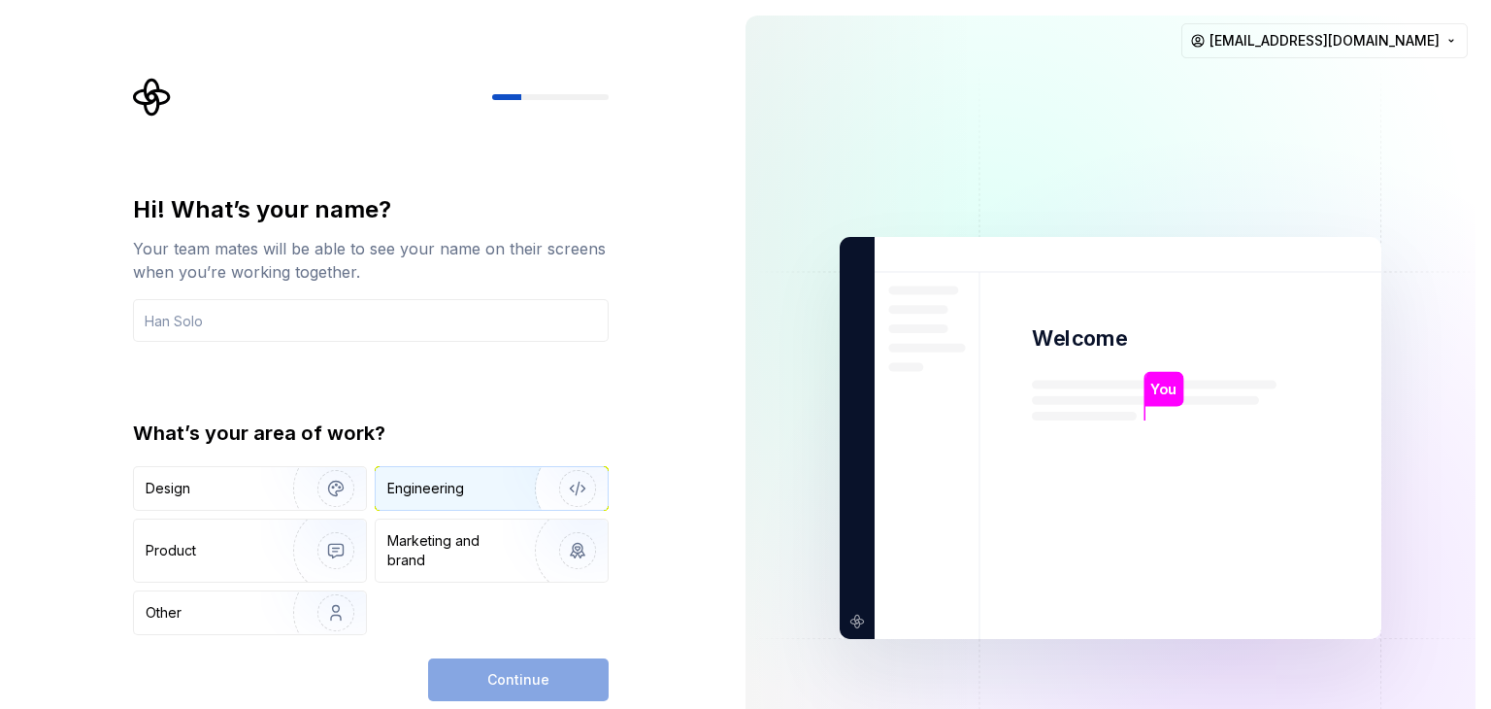
click at [465, 488] on div "Engineering" at bounding box center [464, 488] width 154 height 19
click at [246, 327] on input "text" at bounding box center [371, 320] width 476 height 43
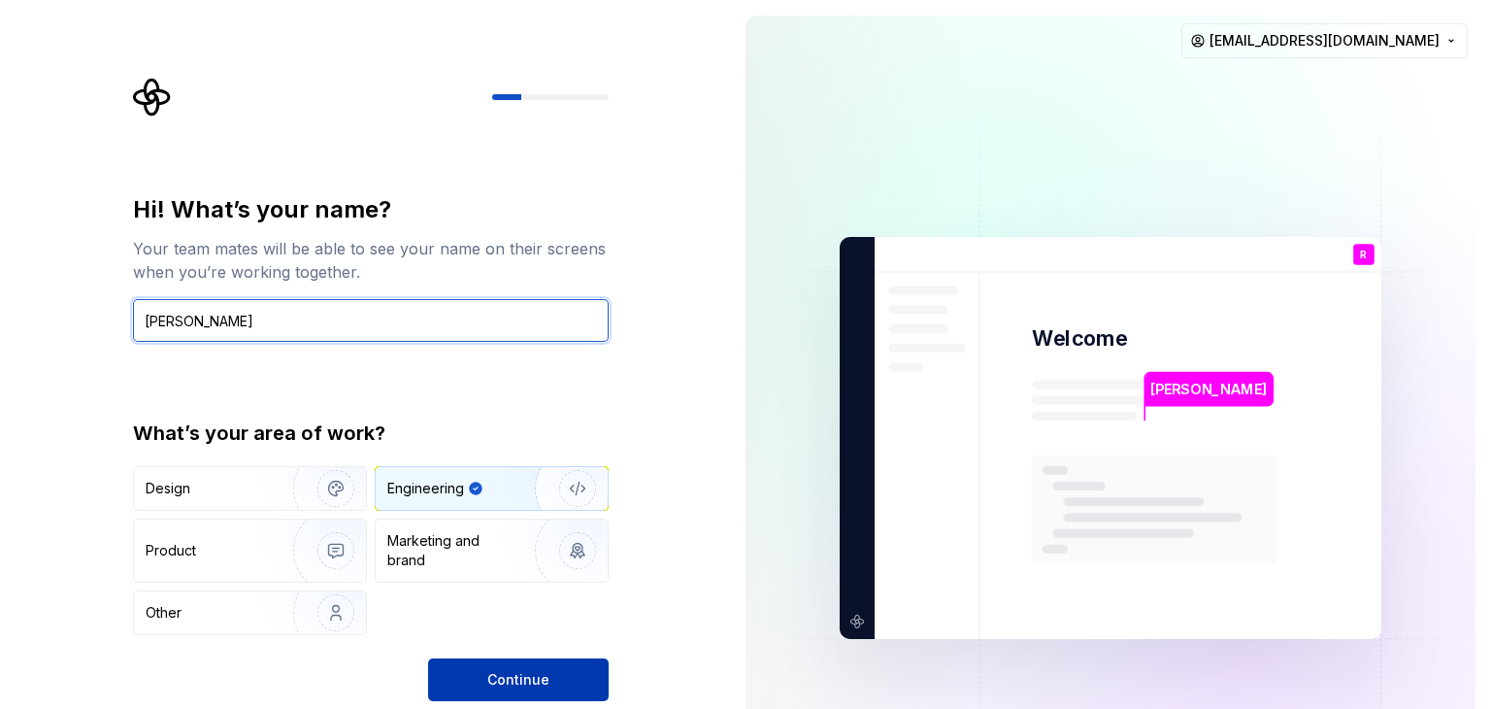
type input "Rabadiya yash"
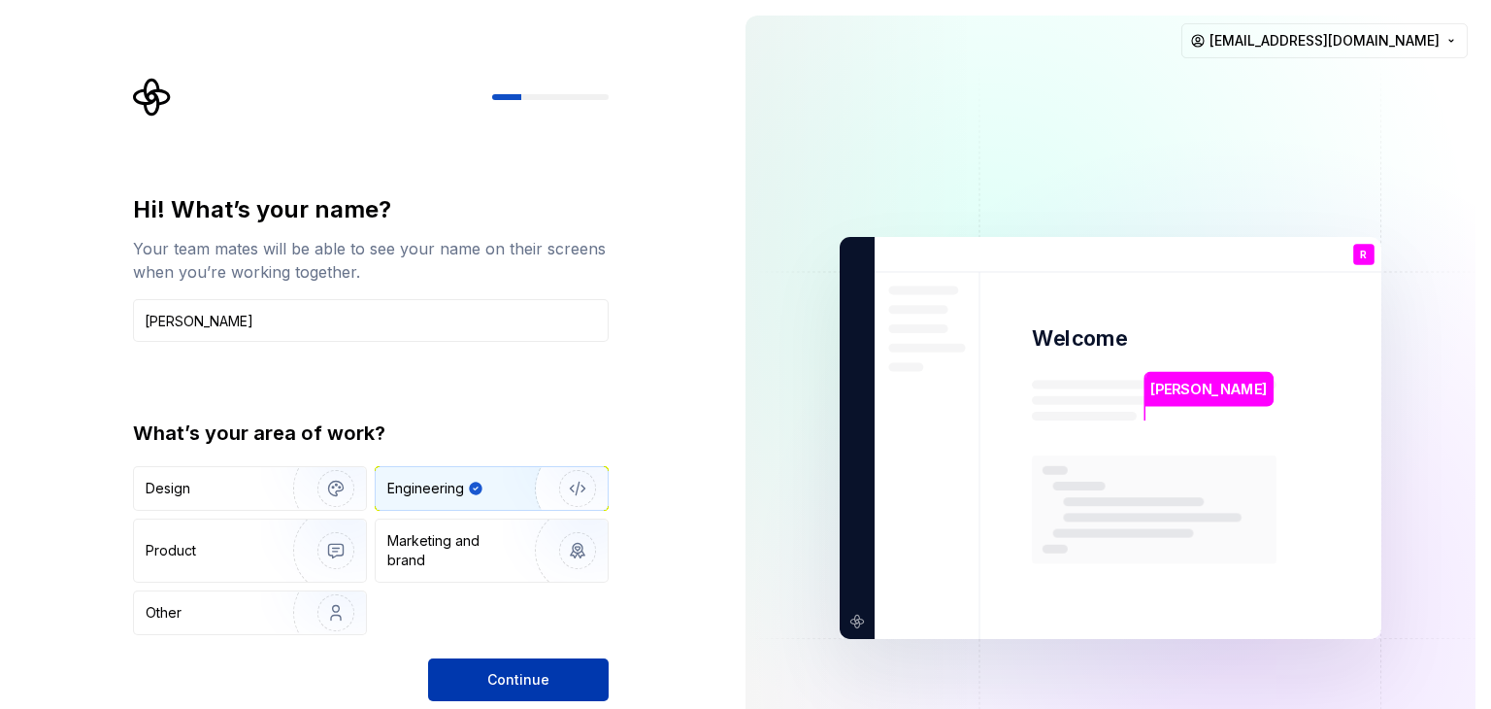
click at [520, 679] on span "Continue" at bounding box center [518, 679] width 62 height 19
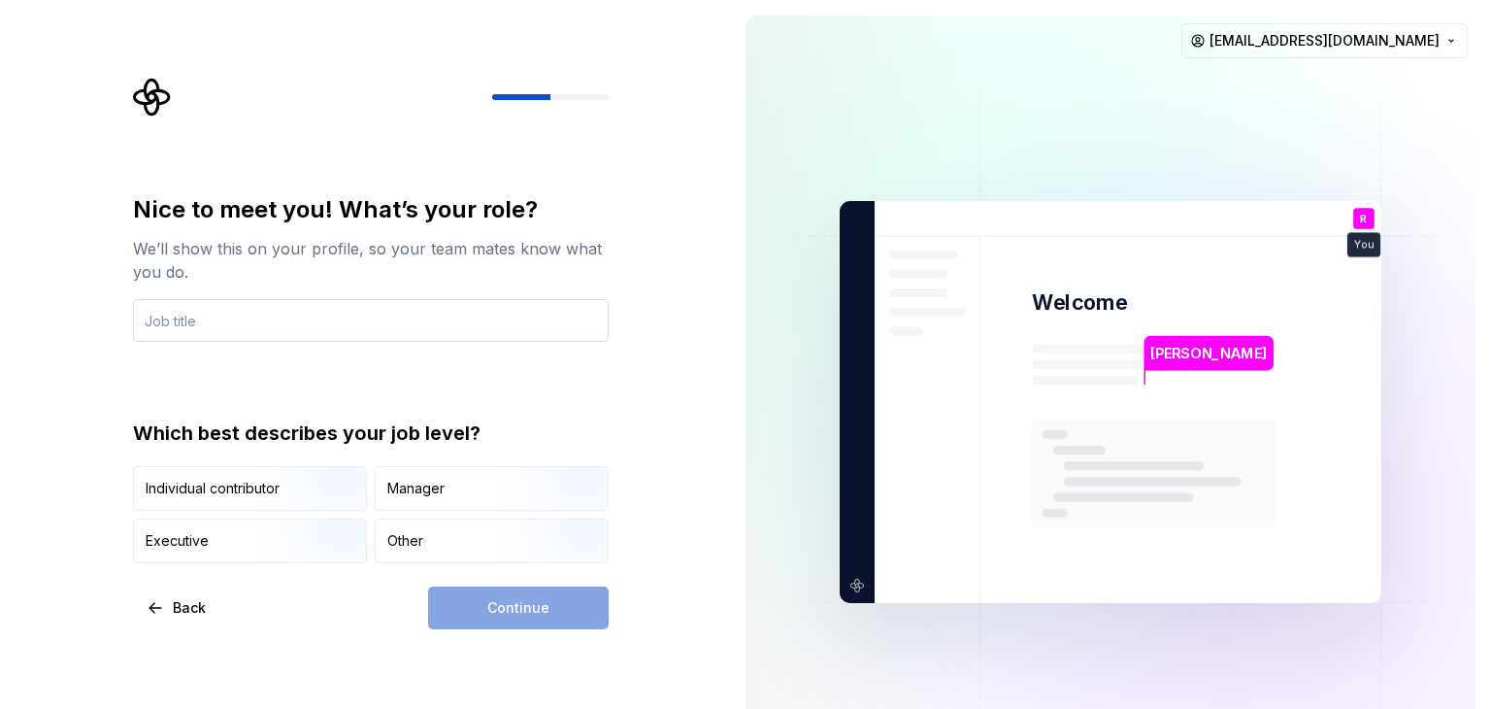
click at [412, 327] on input "text" at bounding box center [371, 320] width 476 height 43
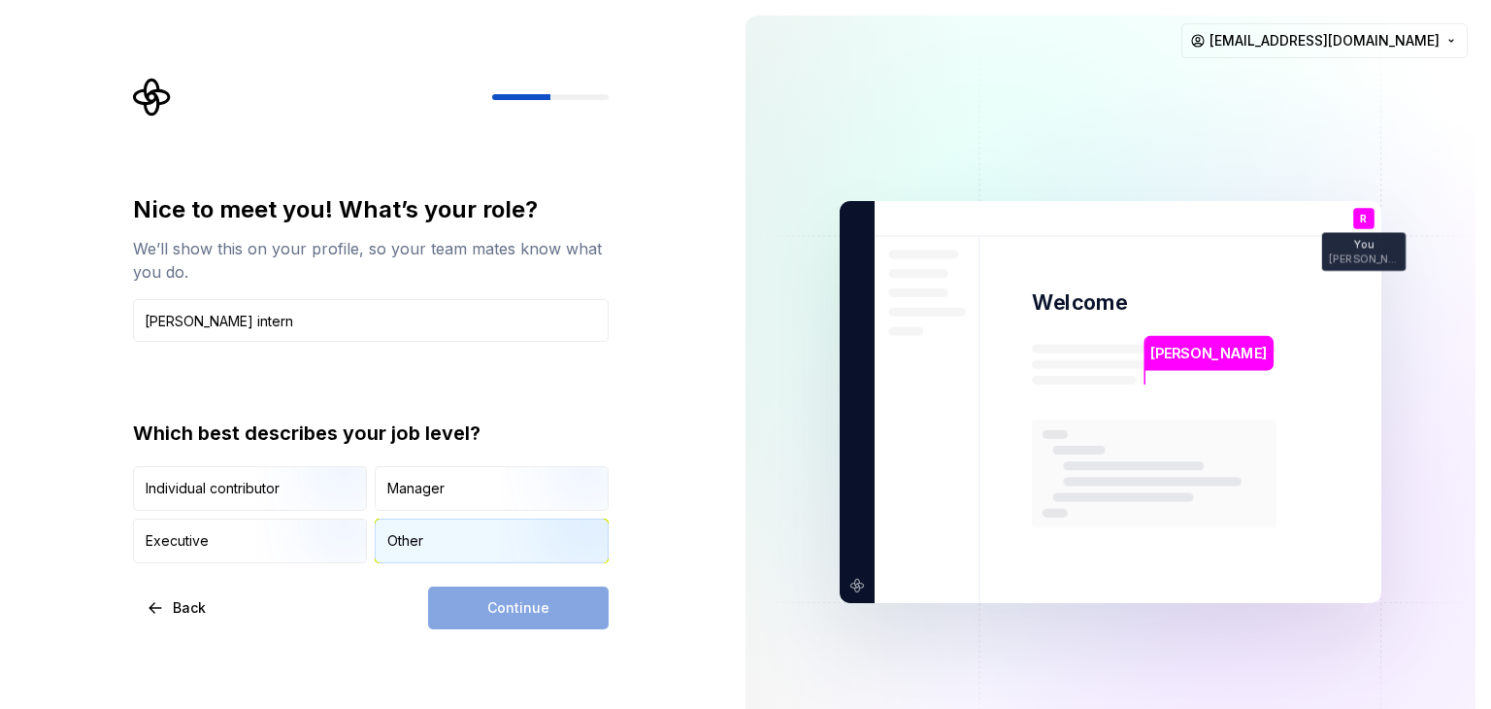
type input "Mern stack intern"
click at [440, 535] on div "Other" at bounding box center [492, 540] width 232 height 43
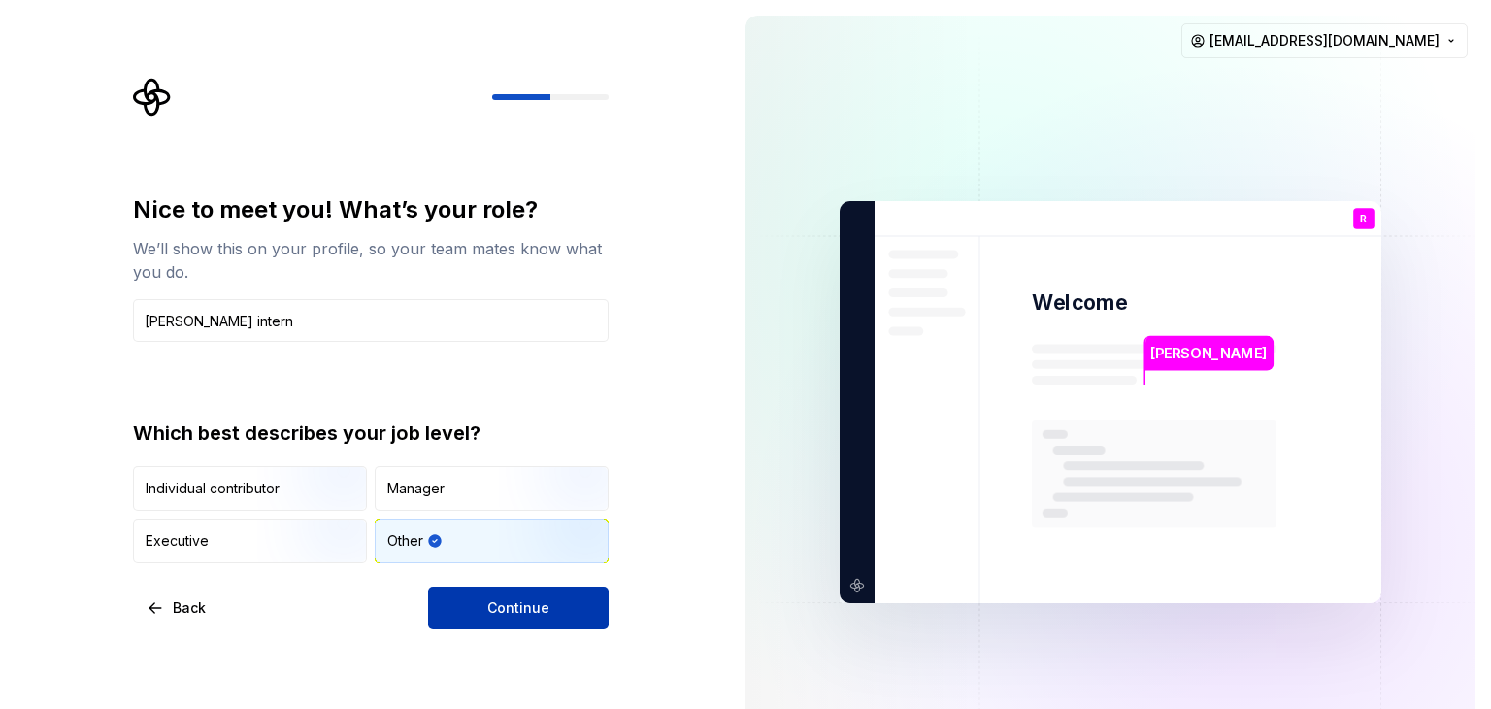
click at [502, 605] on span "Continue" at bounding box center [518, 607] width 62 height 19
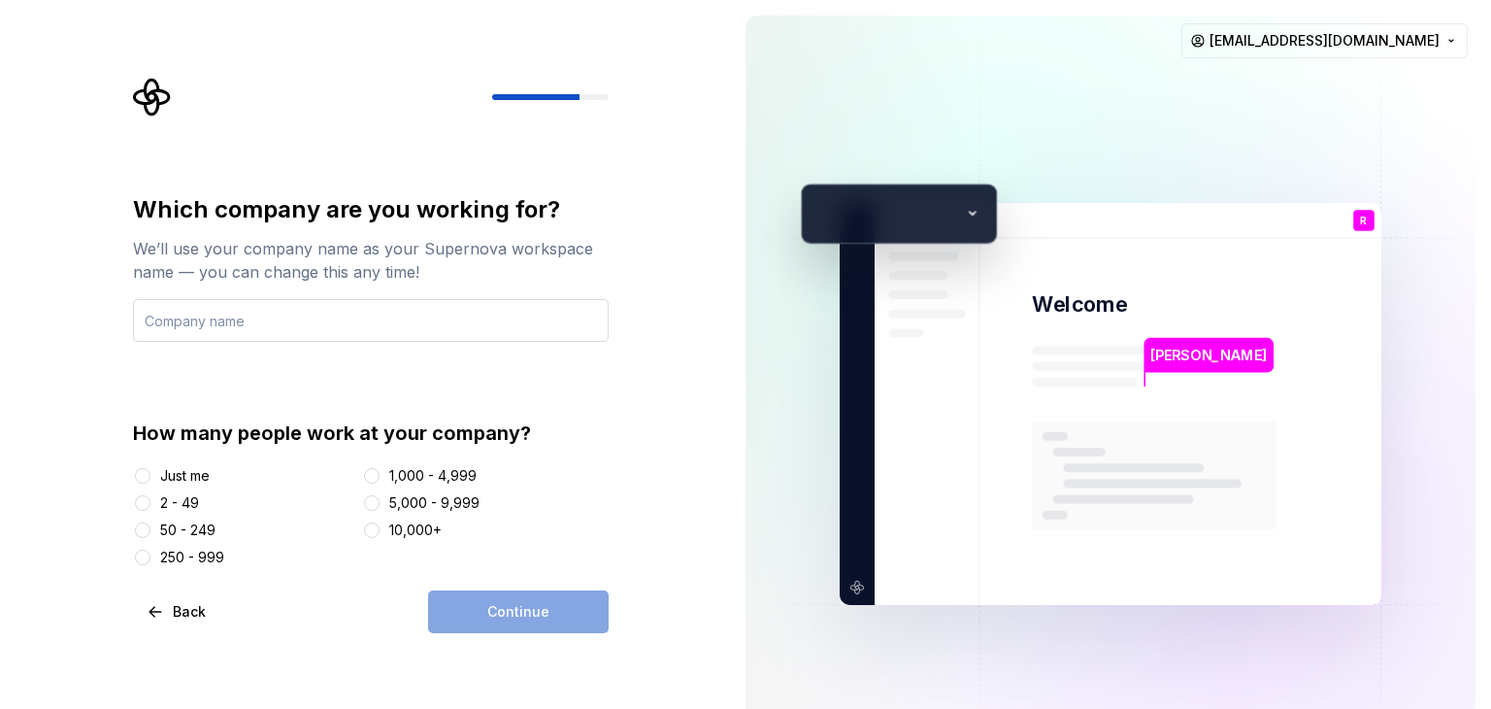
click at [343, 315] on input "text" at bounding box center [371, 320] width 476 height 43
type input "Digivainc"
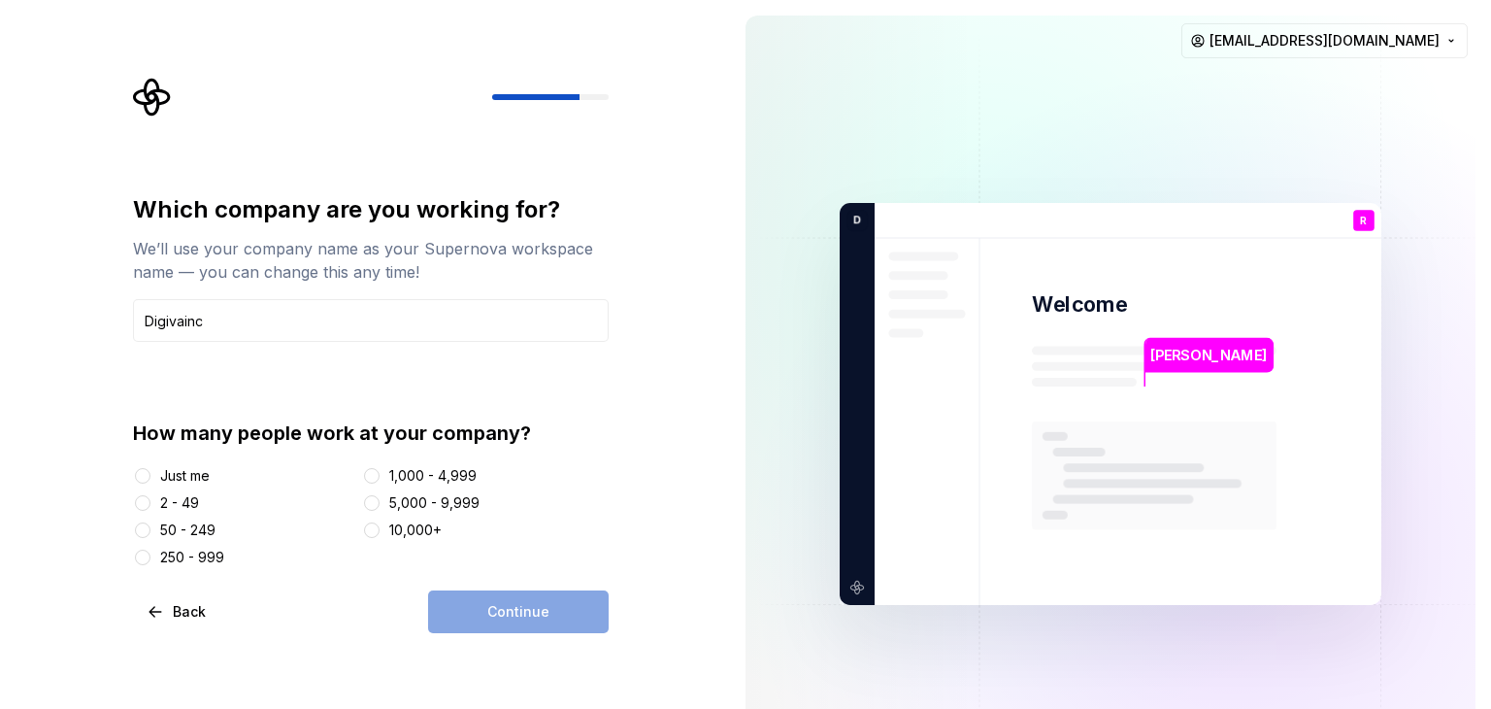
click at [186, 500] on div "2 - 49" at bounding box center [179, 502] width 39 height 19
click at [150, 500] on button "2 - 49" at bounding box center [143, 503] width 16 height 16
click at [522, 599] on button "Continue" at bounding box center [518, 611] width 181 height 43
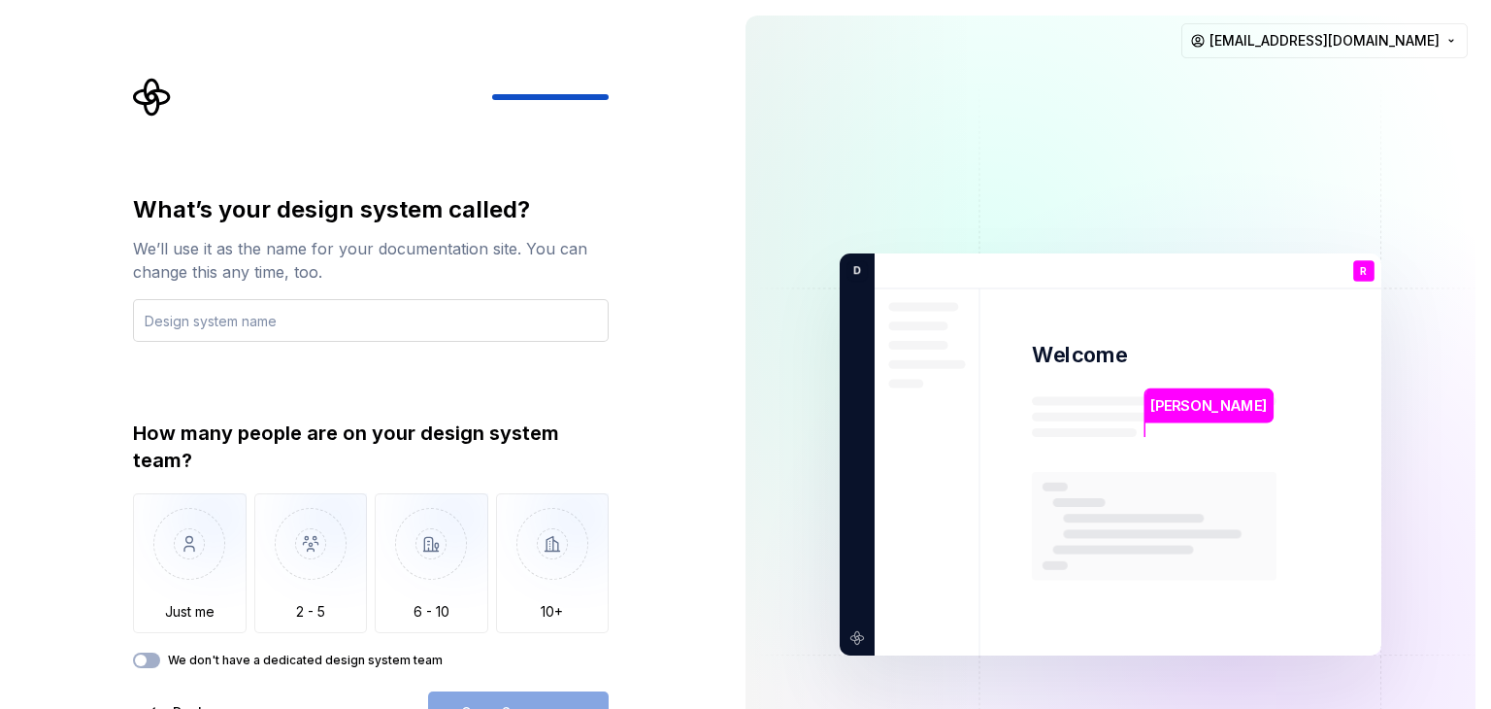
click at [252, 326] on input "text" at bounding box center [371, 320] width 476 height 43
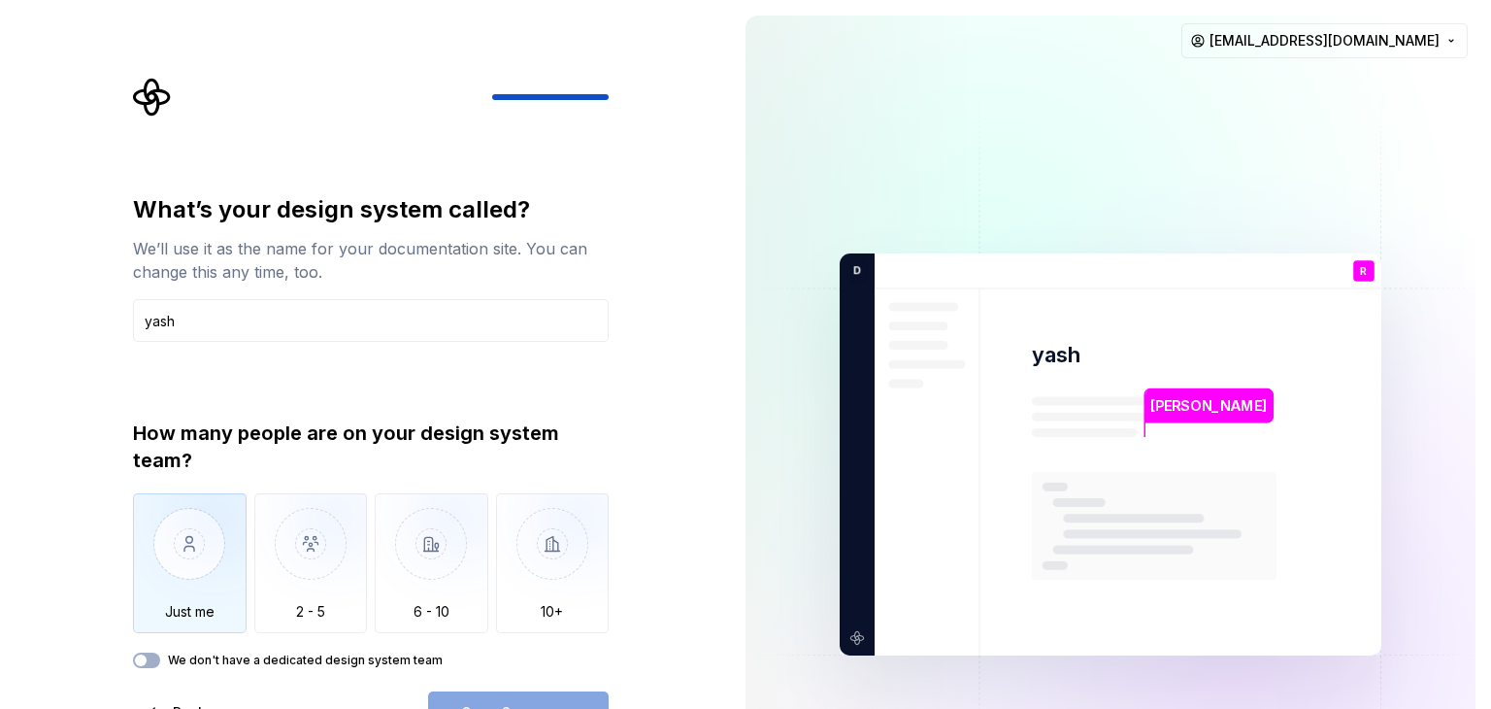
type input "yash"
click at [179, 594] on img "button" at bounding box center [190, 558] width 114 height 130
click at [159, 655] on div "We don't have a dedicated design system team" at bounding box center [371, 660] width 476 height 16
click at [150, 657] on button "We don't have a dedicated design system team" at bounding box center [146, 660] width 27 height 16
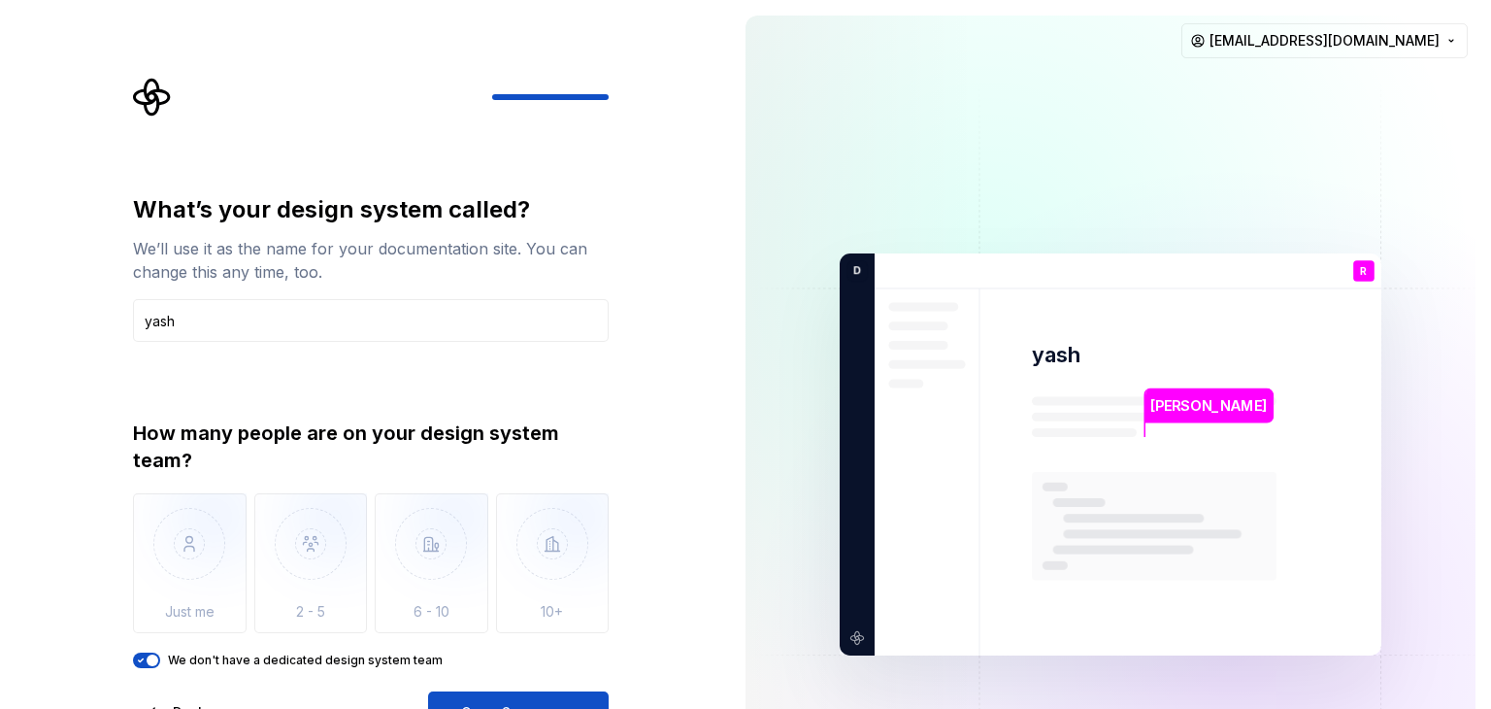
click at [144, 658] on icon "button" at bounding box center [141, 660] width 16 height 12
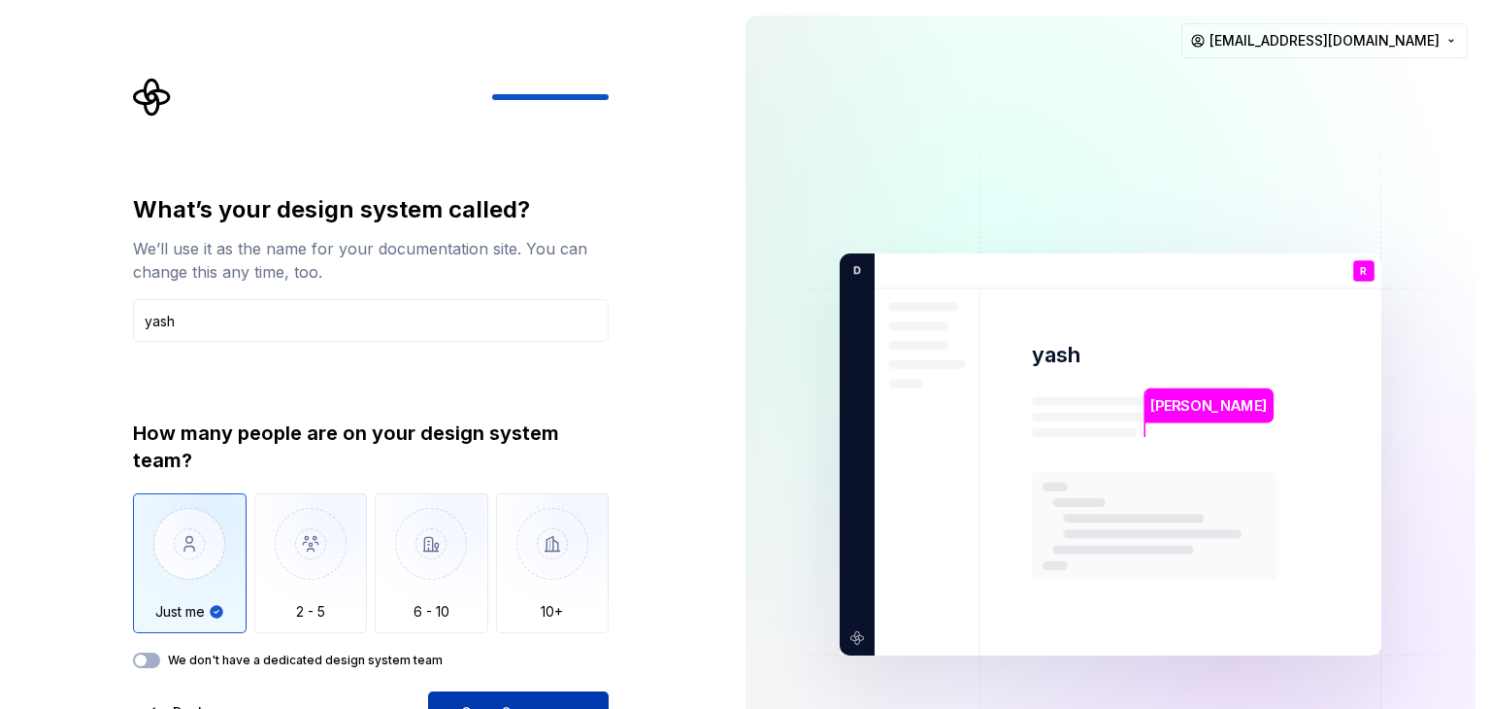
click at [578, 701] on button "Open Supernova" at bounding box center [518, 712] width 181 height 43
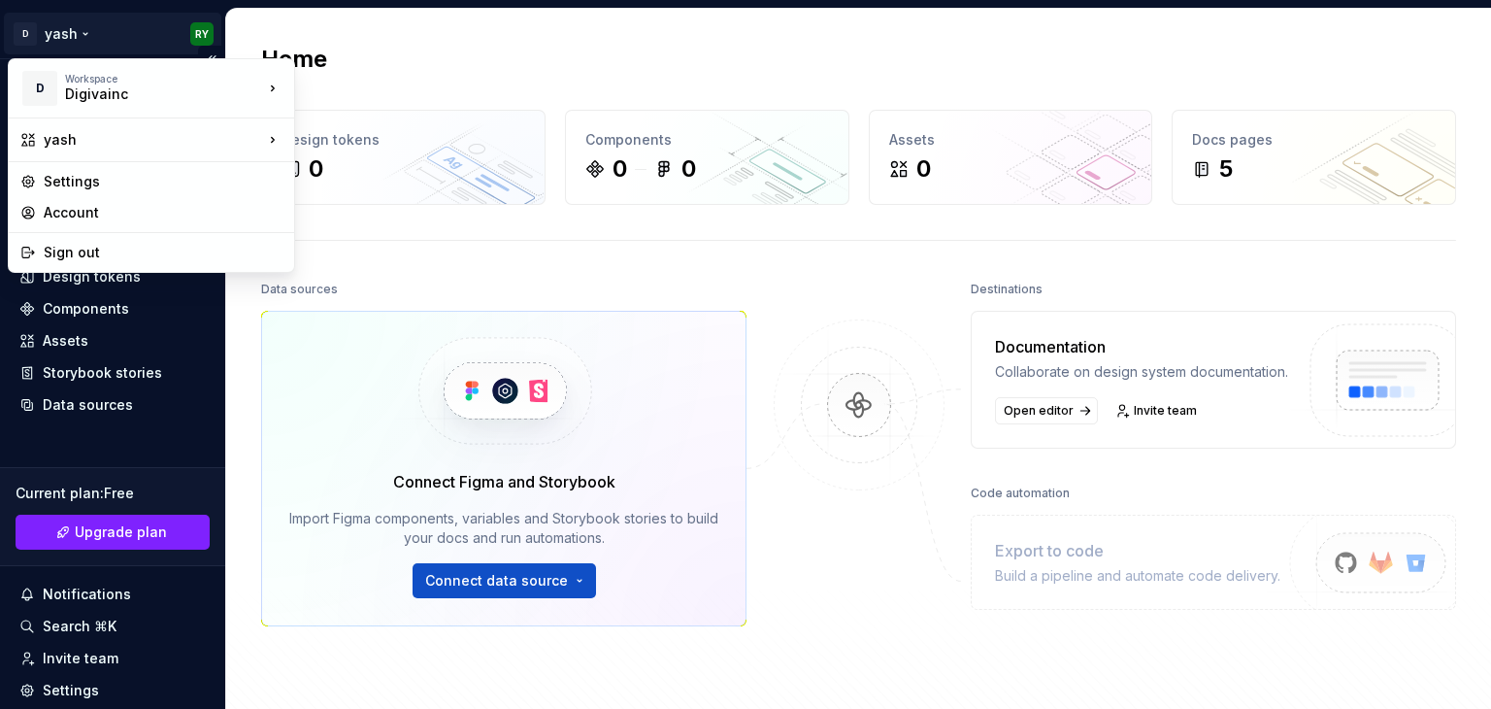
click at [57, 28] on html "D yash RY Home Documentation Analytics Code automation Design system data Desig…" at bounding box center [745, 354] width 1491 height 709
click at [122, 248] on div "Sign out" at bounding box center [163, 252] width 239 height 19
